Goal: Ask a question

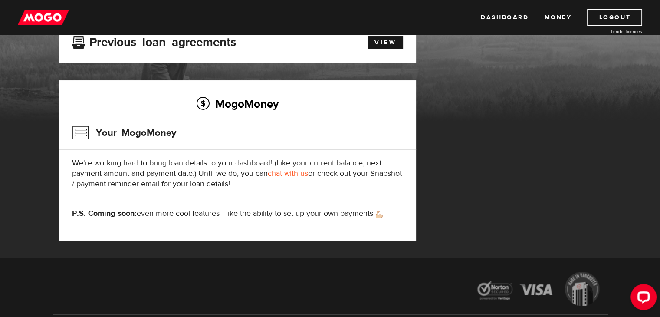
scroll to position [7, 0]
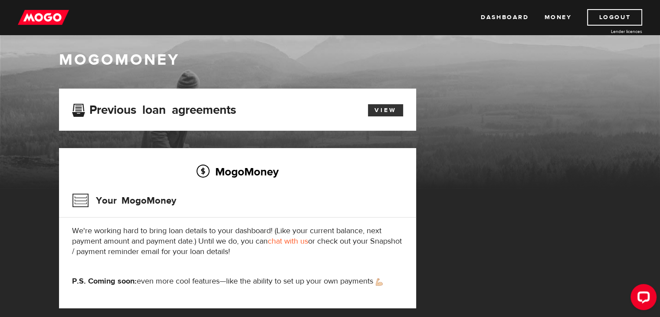
click at [375, 109] on link "View" at bounding box center [385, 110] width 35 height 12
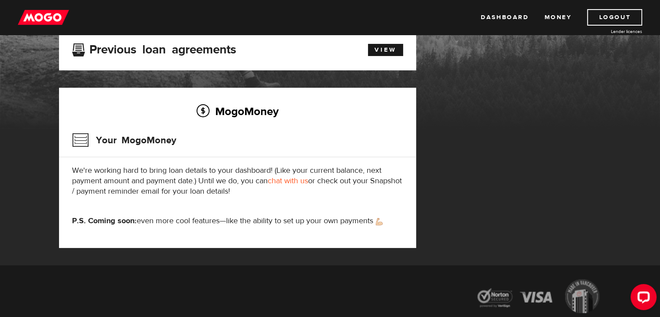
scroll to position [87, 0]
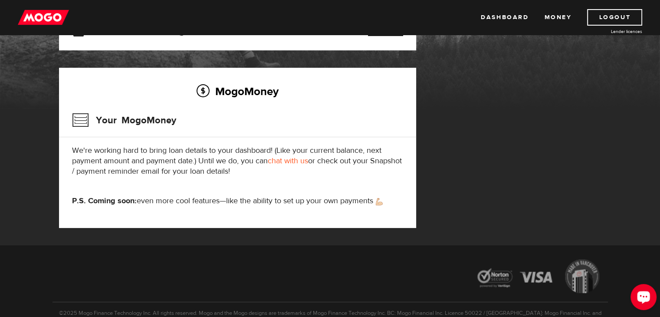
click at [642, 298] on icon "Open LiveChat chat widget" at bounding box center [644, 297] width 8 height 6
click at [280, 162] on link "chat with us" at bounding box center [288, 161] width 40 height 10
click at [286, 163] on link "chat with us" at bounding box center [288, 161] width 40 height 10
click at [590, 16] on link "Logout" at bounding box center [614, 17] width 55 height 16
